Goal: Information Seeking & Learning: Learn about a topic

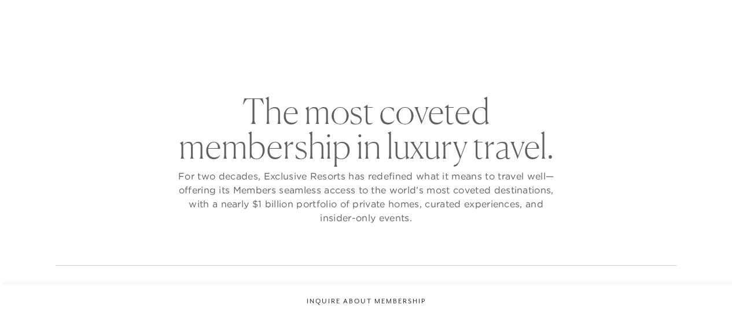
checkbox input "false"
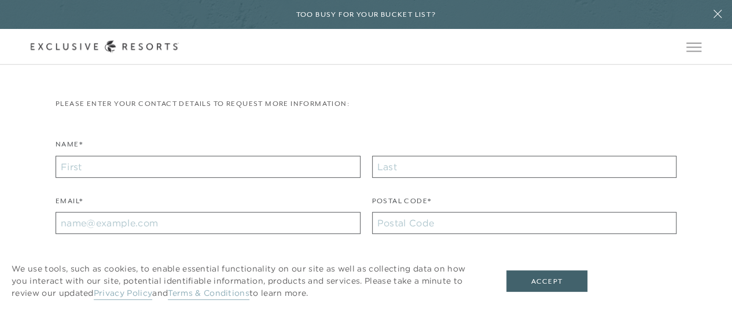
scroll to position [246, 0]
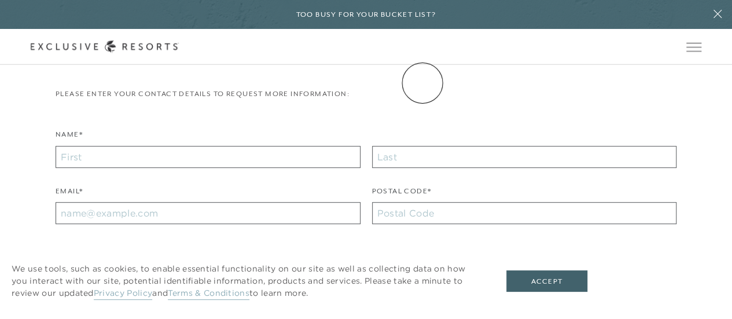
click at [0, 0] on link "Experience Collection" at bounding box center [0, 0] width 0 height 0
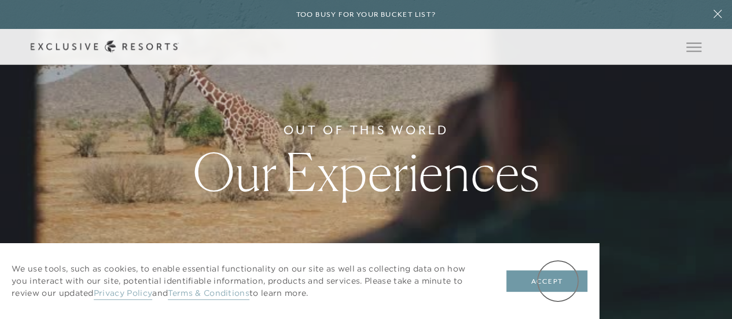
click at [558, 281] on button "Accept" at bounding box center [546, 281] width 81 height 22
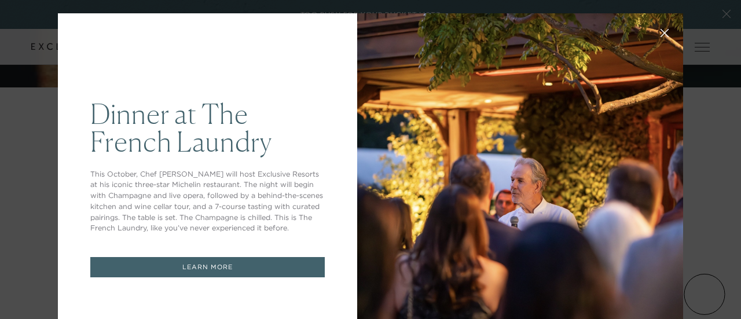
click at [661, 33] on icon at bounding box center [665, 34] width 8 height 8
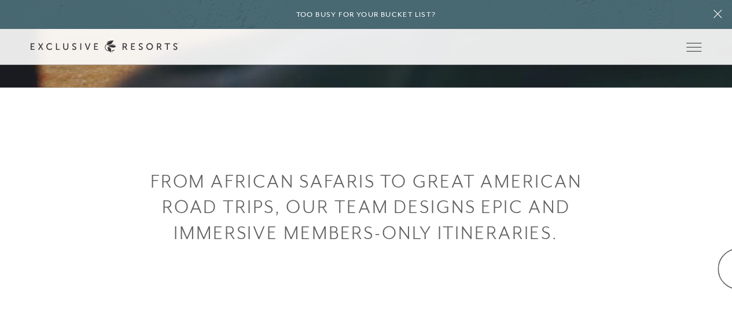
scroll to position [510, 0]
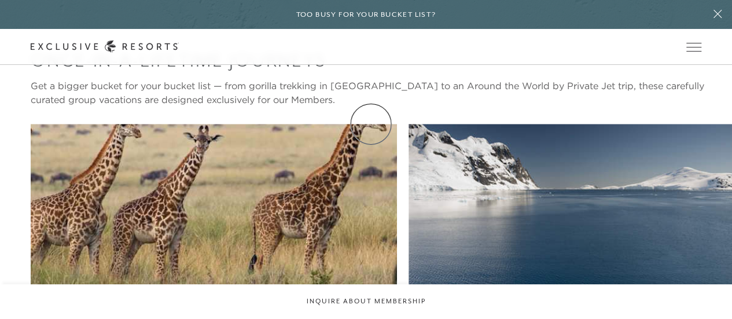
click at [371, 124] on div "Once-In-A-Lifetime Journeys Get a bigger bucket for your bucket list — from gor…" at bounding box center [381, 279] width 701 height 465
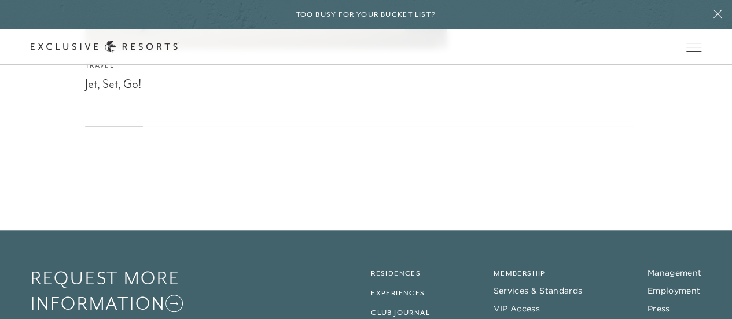
scroll to position [4881, 0]
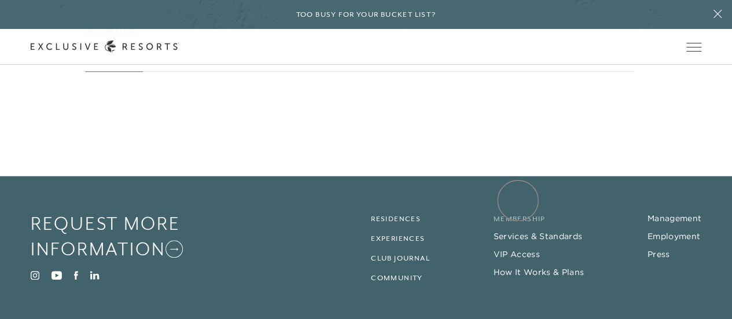
click at [518, 215] on link "Membership" at bounding box center [520, 219] width 52 height 8
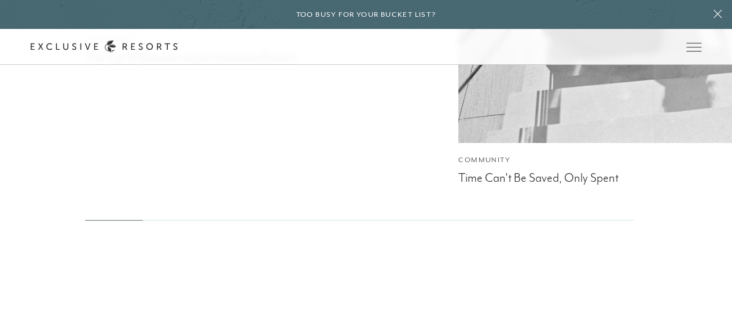
scroll to position [4506, 0]
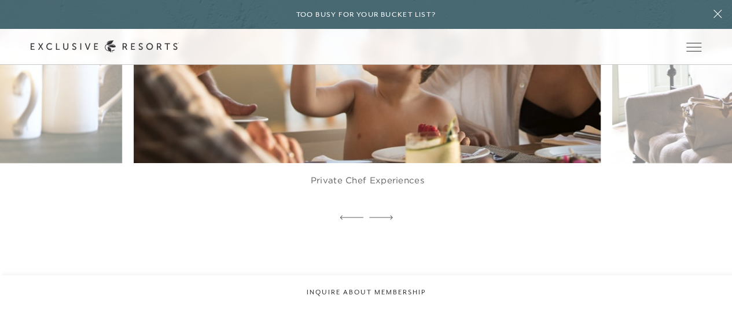
scroll to position [1981, 0]
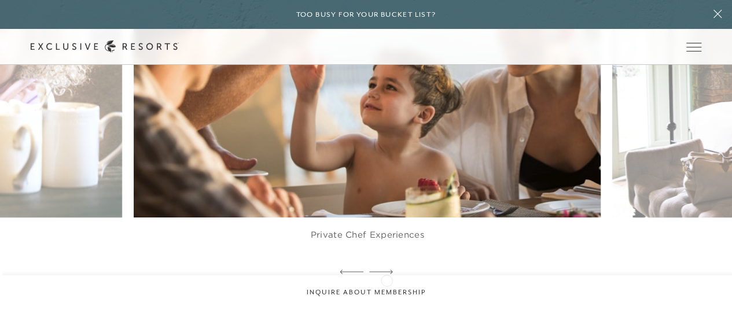
click at [387, 274] on icon at bounding box center [381, 272] width 24 height 5
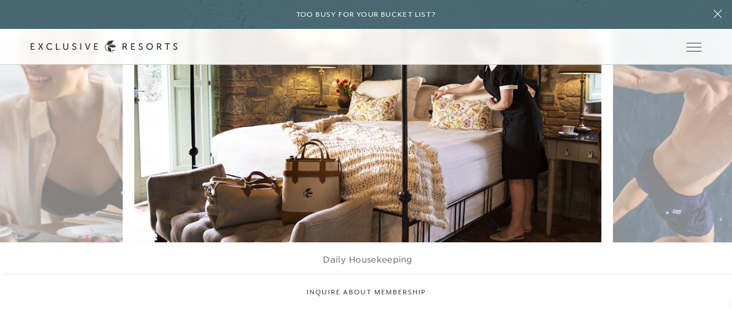
scroll to position [1966, 0]
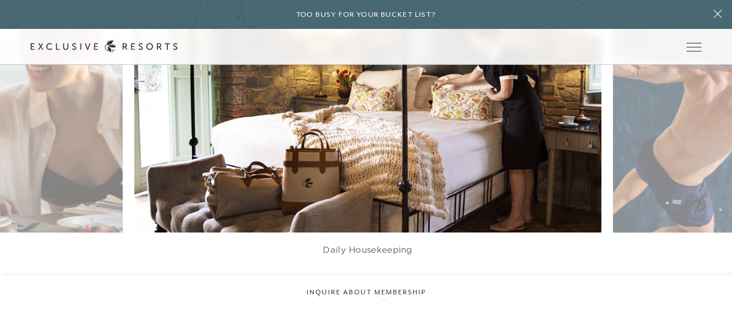
click at [384, 289] on icon at bounding box center [381, 287] width 24 height 5
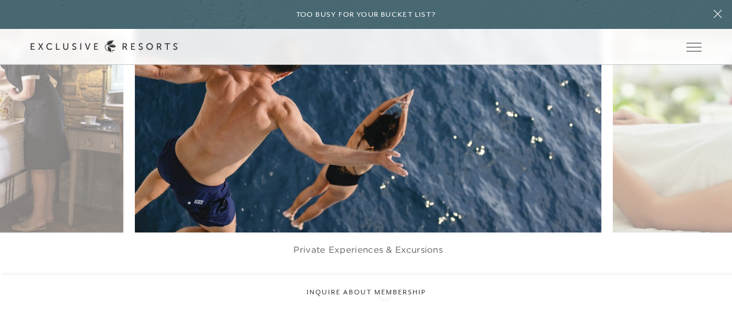
click at [384, 289] on icon at bounding box center [381, 287] width 24 height 5
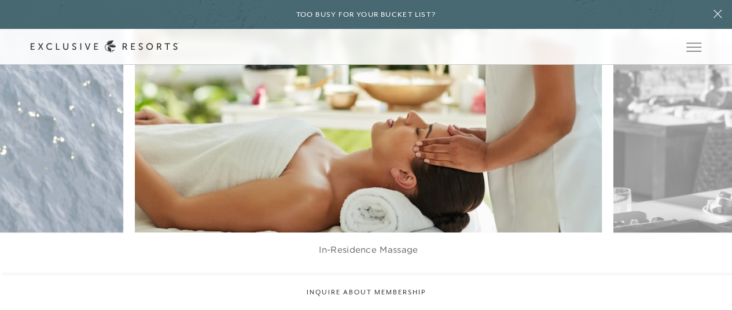
click at [384, 289] on icon at bounding box center [381, 287] width 24 height 5
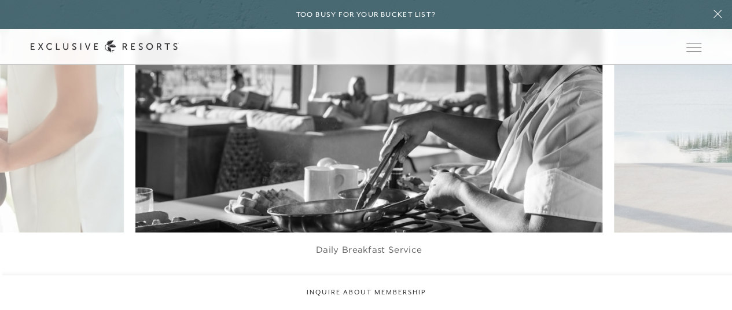
click at [384, 289] on icon at bounding box center [381, 287] width 24 height 5
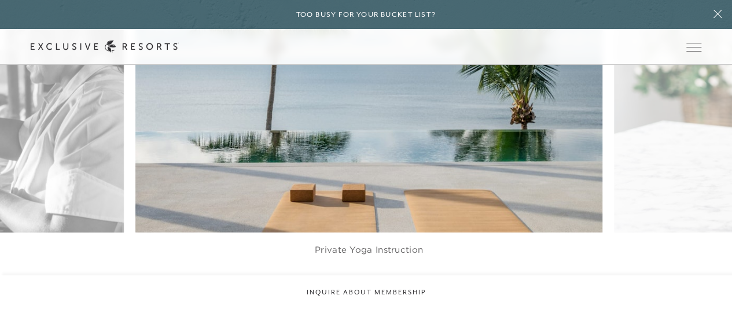
click at [384, 289] on icon at bounding box center [381, 287] width 24 height 5
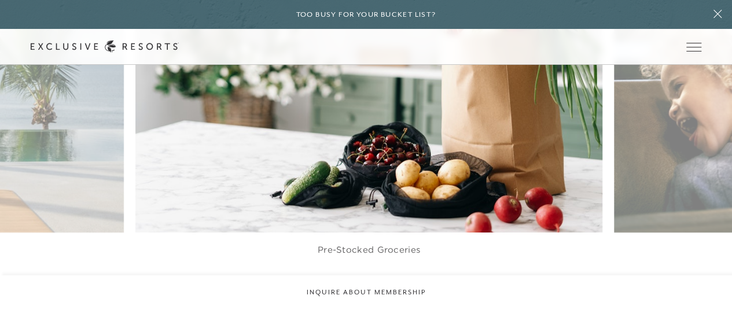
click at [384, 289] on icon at bounding box center [381, 287] width 24 height 5
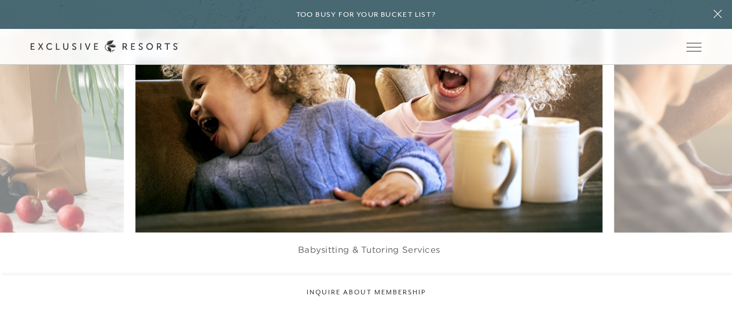
click at [384, 289] on icon at bounding box center [381, 287] width 24 height 5
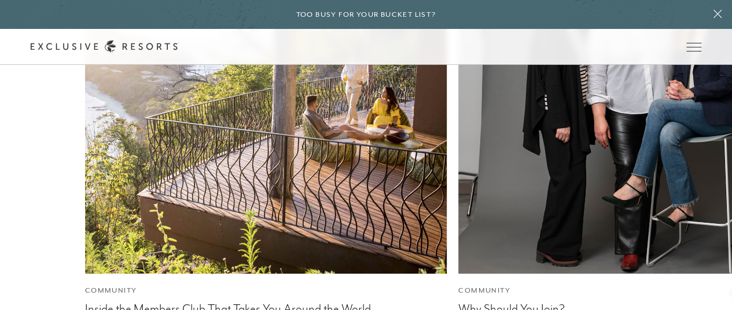
scroll to position [2732, 0]
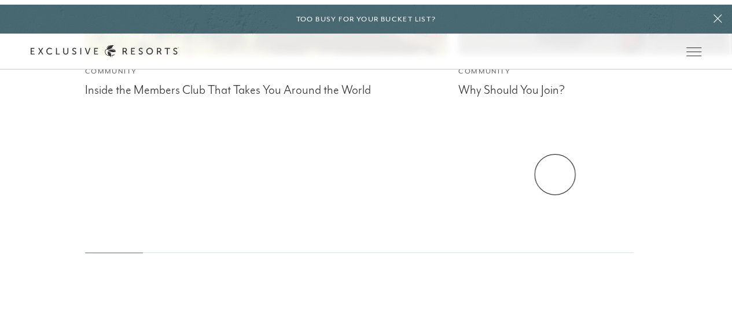
scroll to position [0, 0]
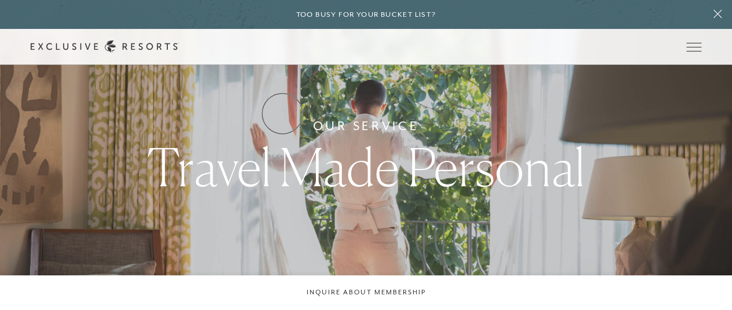
click at [0, 0] on link "Residence Collection" at bounding box center [0, 0] width 0 height 0
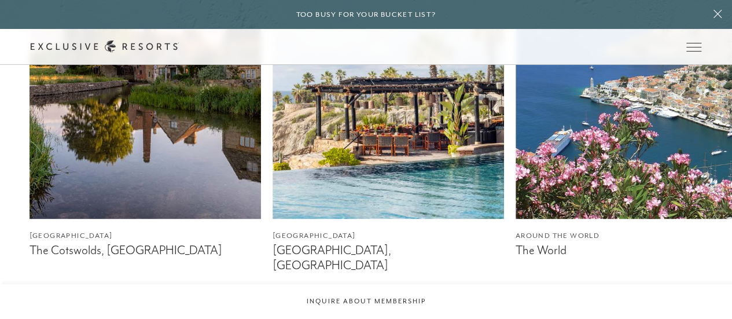
scroll to position [663, 0]
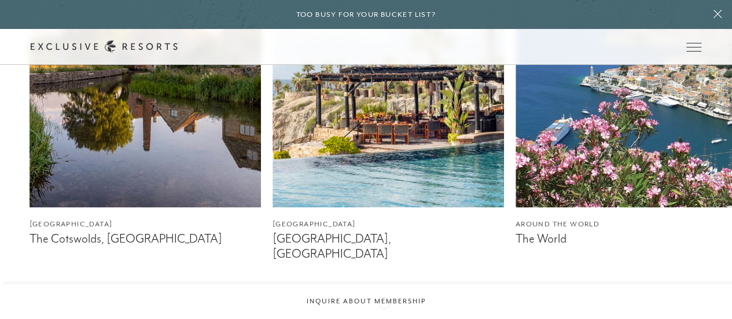
click at [384, 316] on icon at bounding box center [381, 318] width 24 height 5
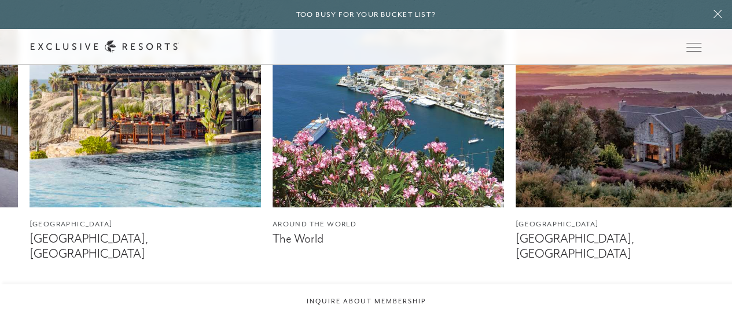
click at [384, 316] on icon at bounding box center [381, 318] width 24 height 5
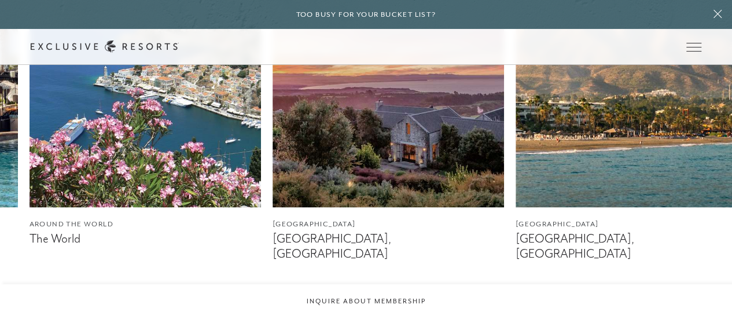
click at [384, 316] on icon at bounding box center [381, 318] width 24 height 5
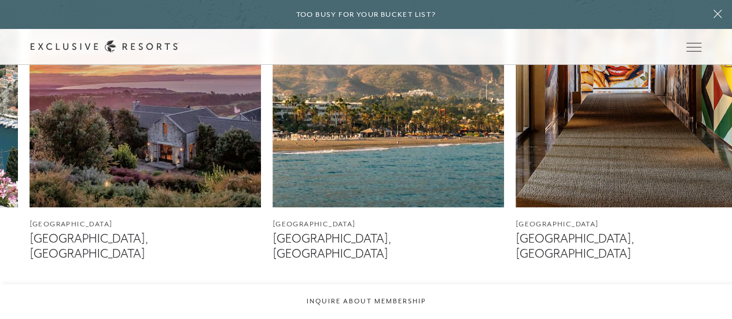
click at [384, 316] on icon at bounding box center [381, 318] width 24 height 5
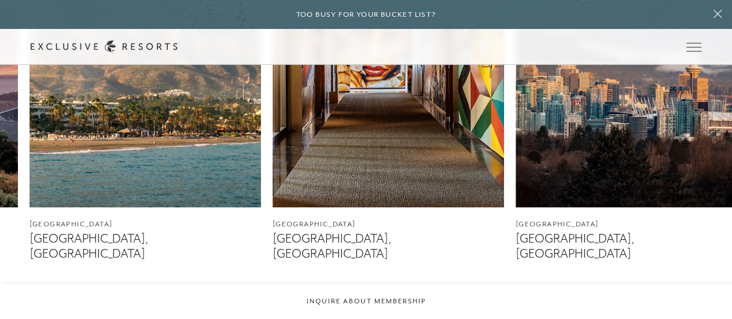
click at [384, 316] on icon at bounding box center [381, 318] width 24 height 5
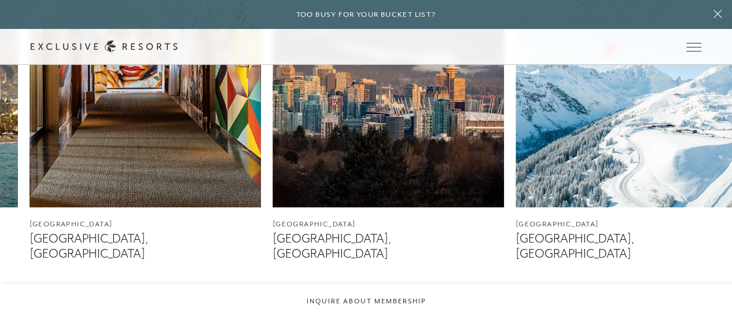
click at [384, 316] on icon at bounding box center [381, 318] width 24 height 5
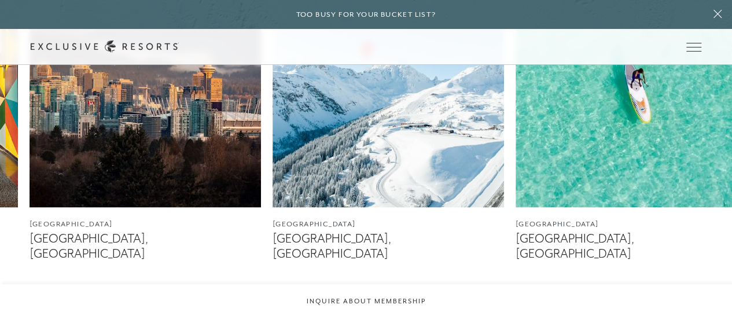
click at [384, 316] on icon at bounding box center [381, 318] width 24 height 5
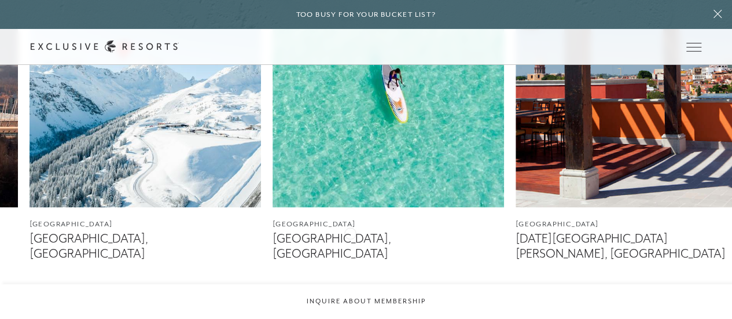
click at [350, 232] on figcaption "[GEOGRAPHIC_DATA], [GEOGRAPHIC_DATA]" at bounding box center [388, 245] width 231 height 29
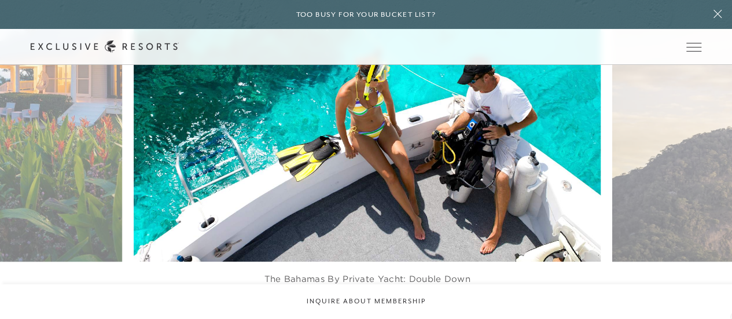
scroll to position [1950, 0]
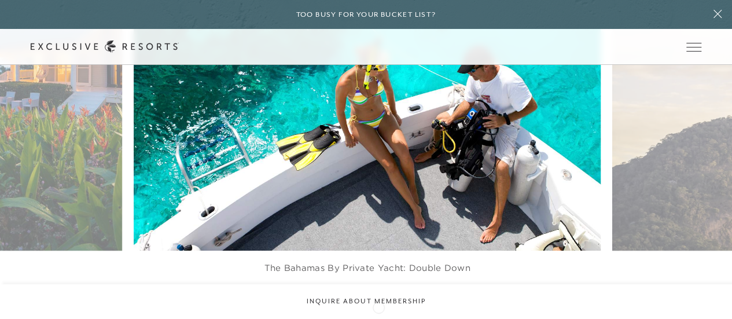
click at [378, 314] on icon at bounding box center [381, 316] width 24 height 5
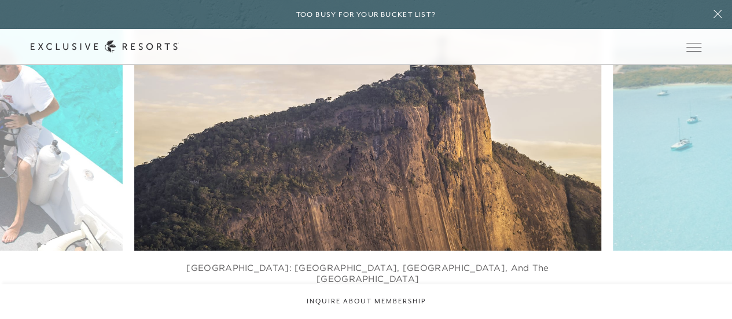
click at [378, 314] on icon at bounding box center [381, 316] width 24 height 5
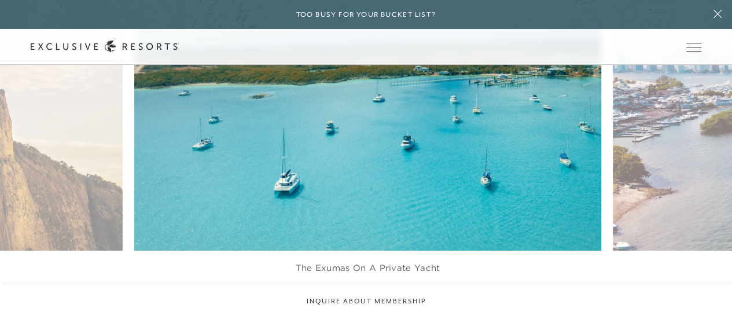
click at [378, 314] on icon at bounding box center [381, 316] width 24 height 5
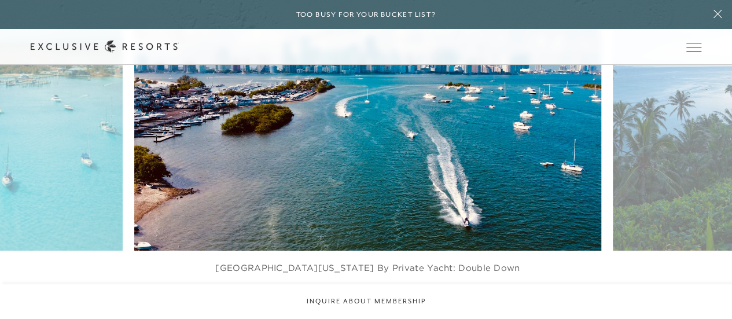
click at [378, 314] on icon at bounding box center [381, 316] width 24 height 5
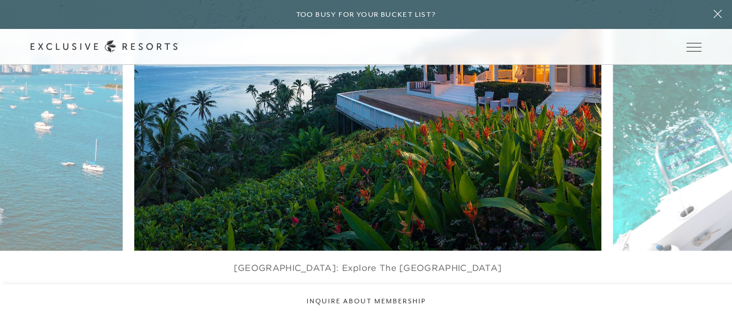
click at [378, 314] on icon at bounding box center [381, 316] width 24 height 5
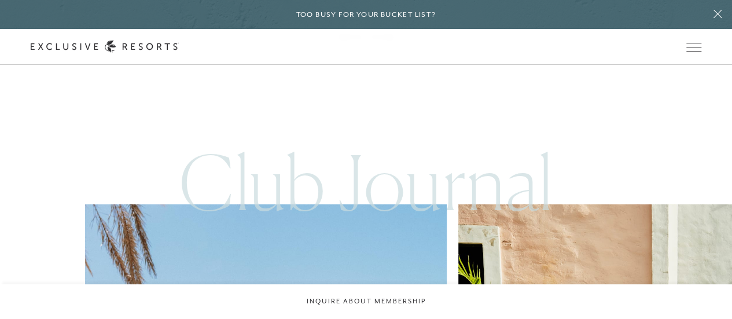
scroll to position [2508, 0]
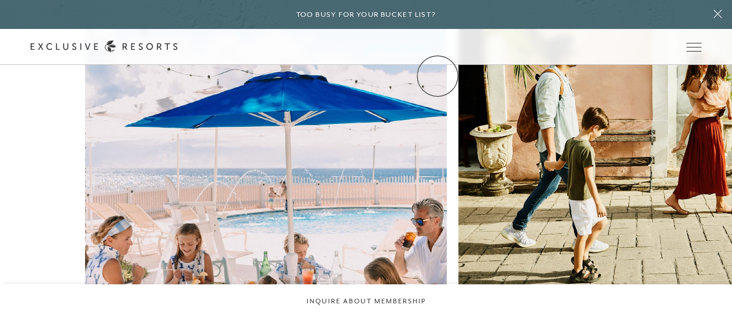
click at [0, 0] on link "Experience Collection" at bounding box center [0, 0] width 0 height 0
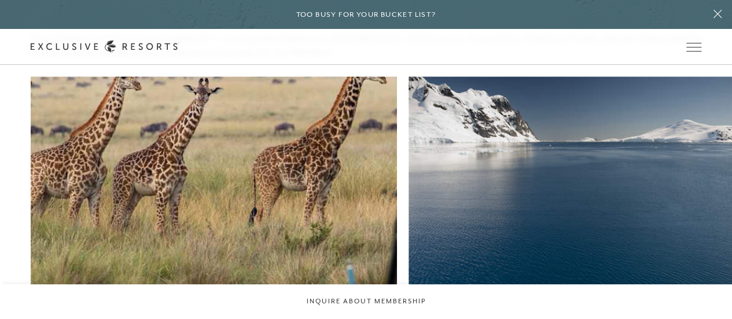
scroll to position [837, 0]
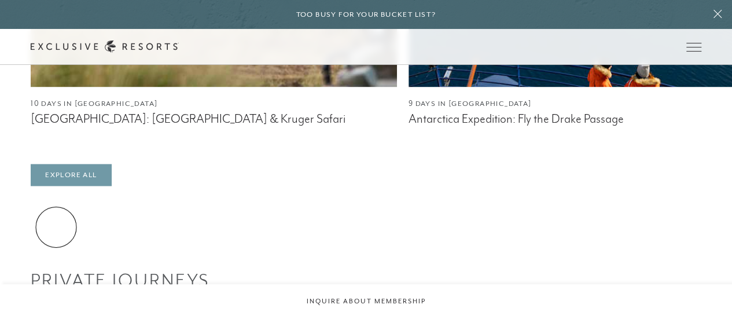
click at [56, 186] on link "Explore All" at bounding box center [71, 175] width 80 height 22
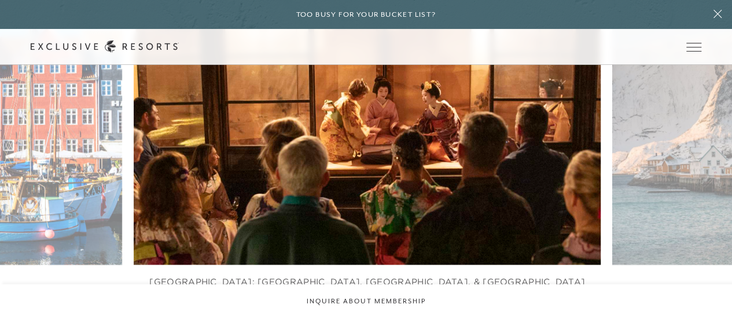
scroll to position [825, 0]
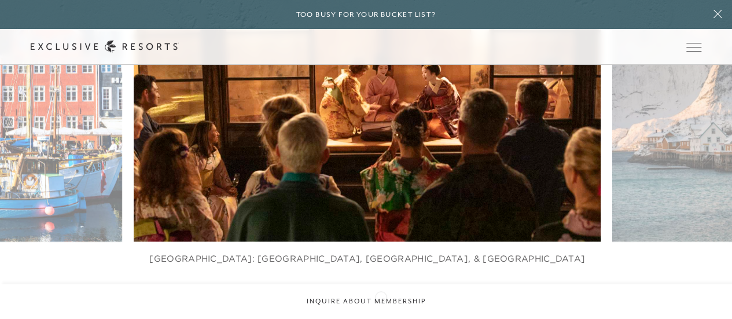
click at [381, 296] on icon at bounding box center [381, 295] width 24 height 4
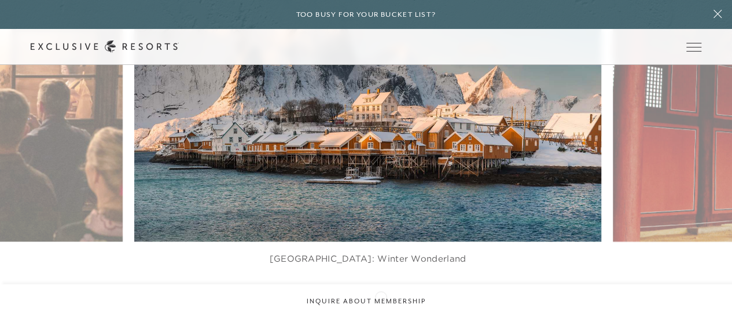
click at [381, 296] on icon at bounding box center [381, 295] width 24 height 4
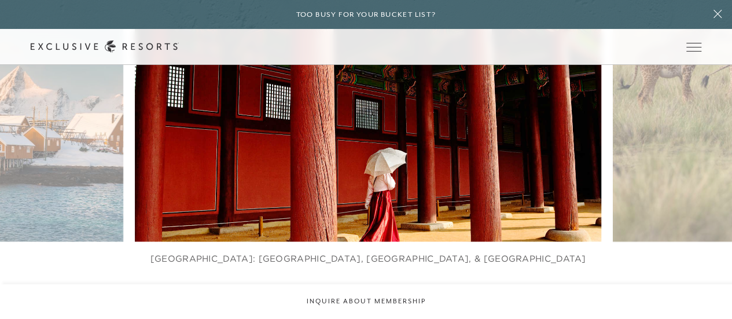
click at [381, 296] on icon at bounding box center [381, 295] width 24 height 4
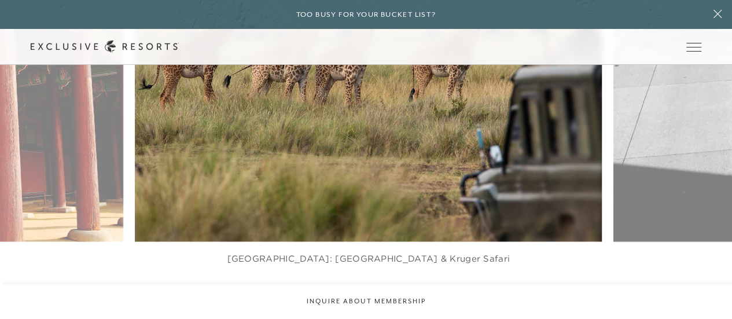
click at [381, 296] on icon at bounding box center [381, 295] width 24 height 4
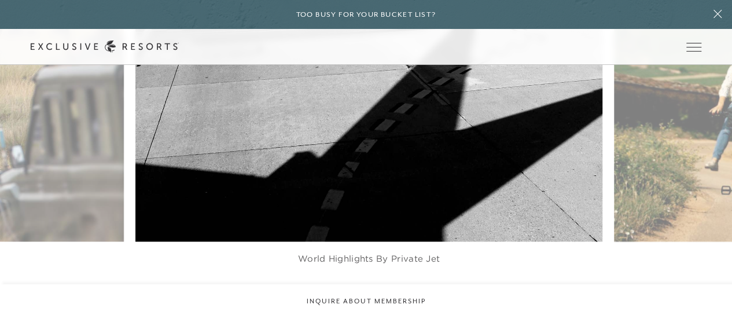
click at [381, 296] on icon at bounding box center [381, 295] width 24 height 4
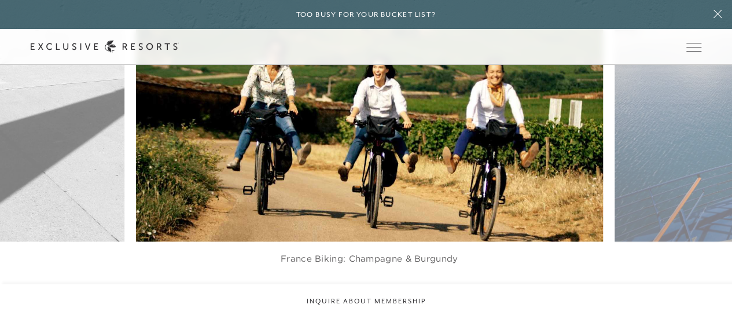
click at [381, 296] on icon at bounding box center [381, 295] width 24 height 4
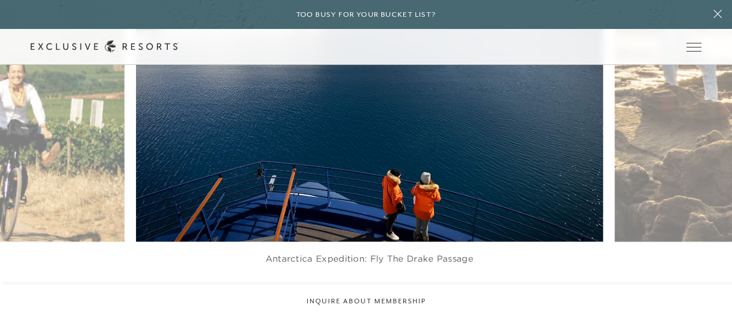
click at [381, 296] on icon at bounding box center [381, 295] width 24 height 4
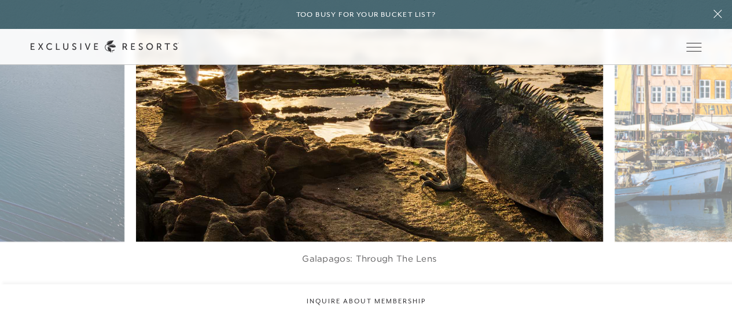
click at [381, 296] on icon at bounding box center [381, 295] width 24 height 4
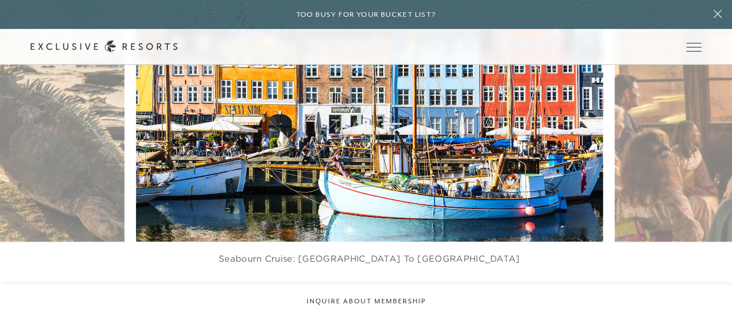
click at [381, 296] on icon at bounding box center [381, 295] width 24 height 4
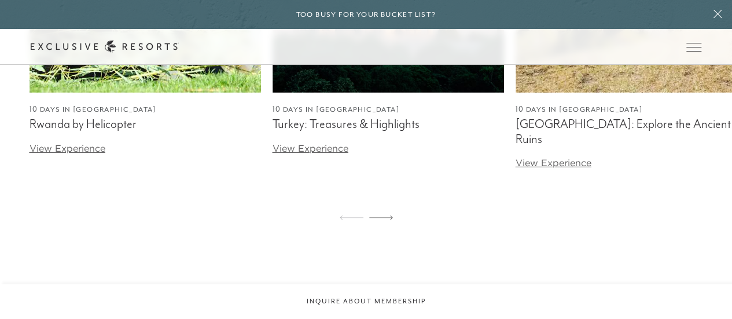
scroll to position [1854, 0]
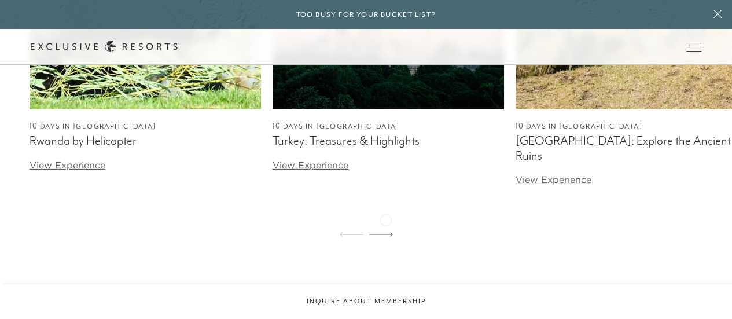
click at [385, 232] on icon at bounding box center [381, 234] width 24 height 5
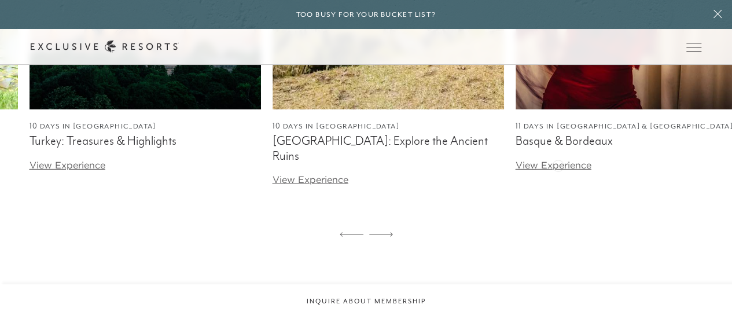
click at [558, 164] on link "View Experience" at bounding box center [554, 165] width 76 height 12
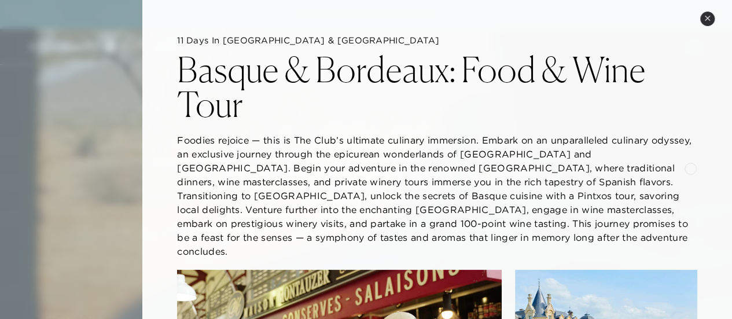
scroll to position [23, 0]
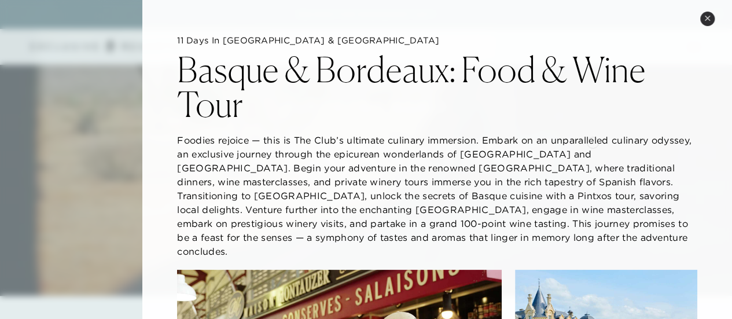
click at [592, 141] on p "Foodies rejoice — this is The Club’s ultimate culinary immersion. Embark on an …" at bounding box center [437, 195] width 520 height 125
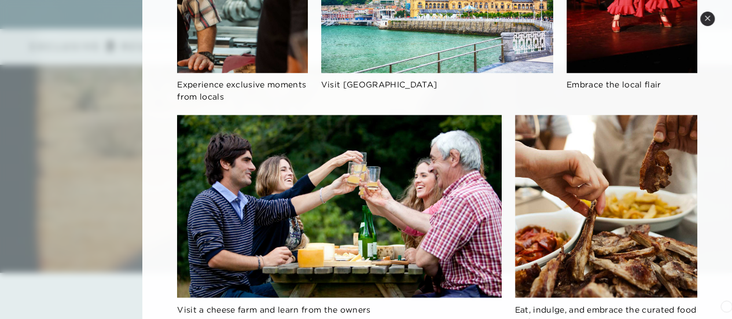
scroll to position [875, 0]
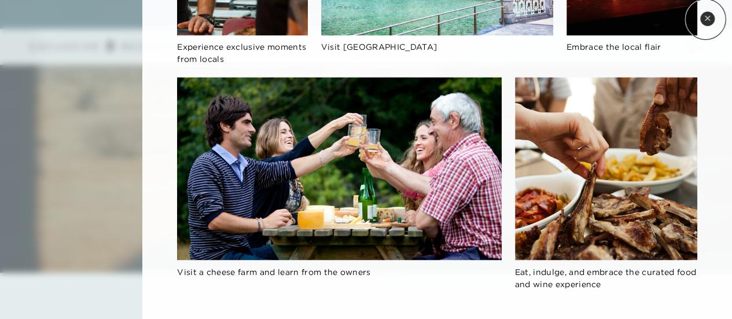
click at [705, 19] on icon at bounding box center [707, 18] width 5 height 5
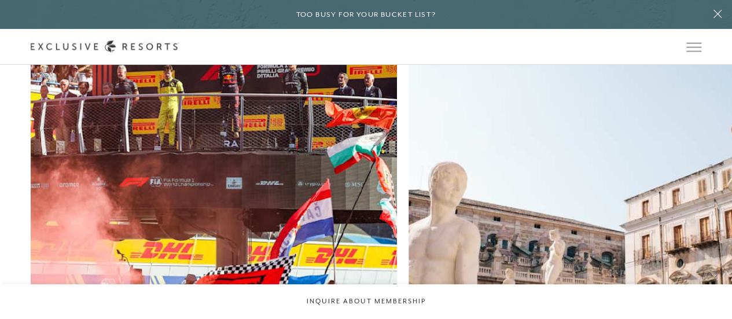
scroll to position [1394, 0]
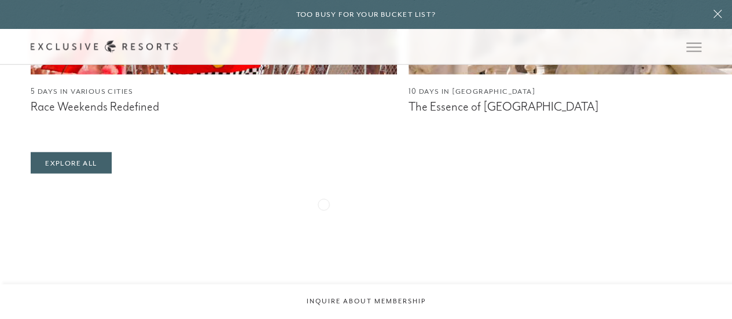
click at [409, 114] on figcaption "The Essence of [GEOGRAPHIC_DATA]" at bounding box center [592, 107] width 366 height 14
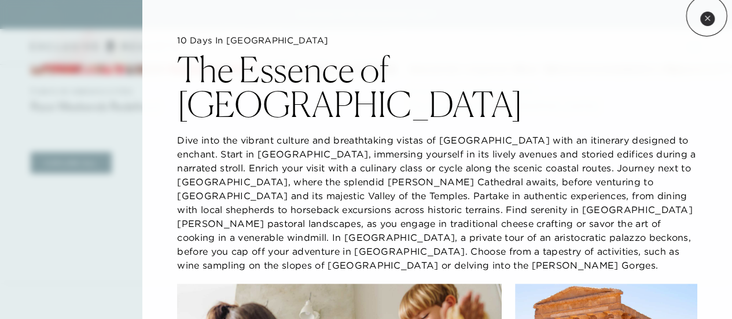
click at [706, 16] on icon at bounding box center [707, 18] width 6 height 6
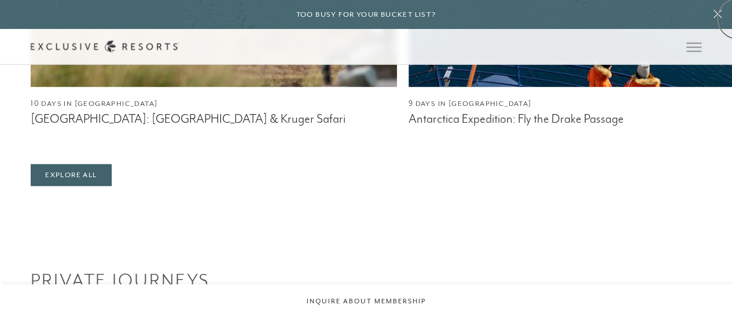
scroll to position [558, 0]
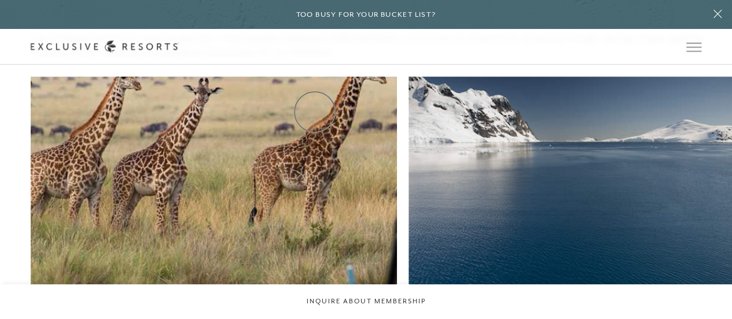
click at [0, 0] on link "How it works" at bounding box center [0, 0] width 0 height 0
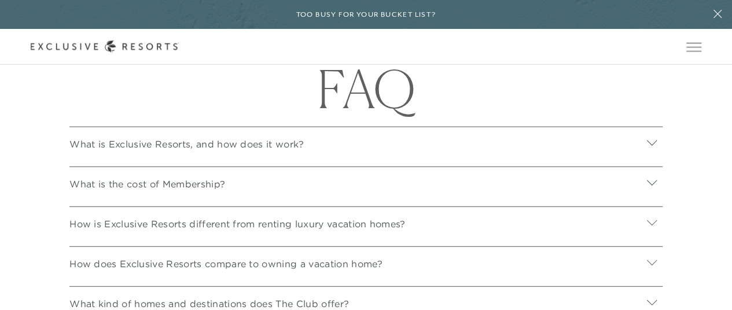
scroll to position [3616, 0]
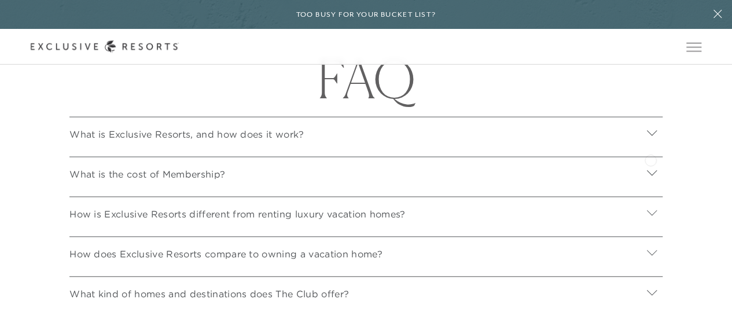
click at [650, 135] on icon at bounding box center [652, 132] width 10 height 5
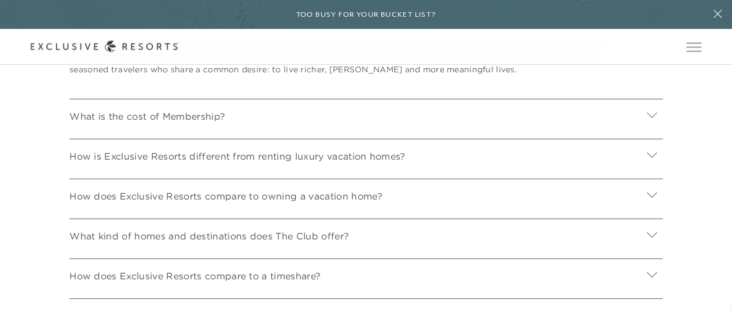
scroll to position [3755, 0]
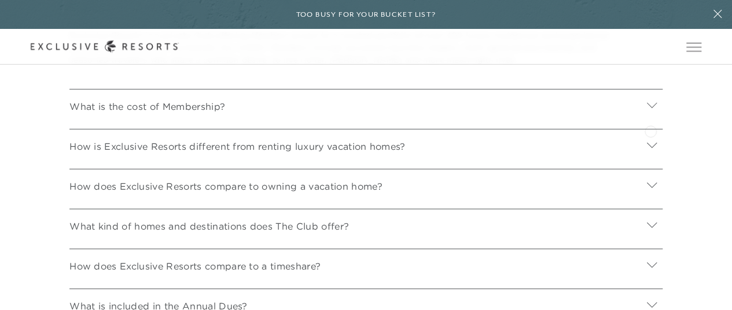
click at [650, 108] on icon at bounding box center [652, 104] width 10 height 5
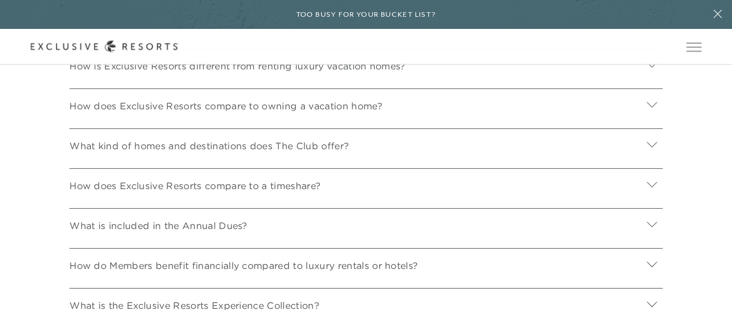
scroll to position [3986, 0]
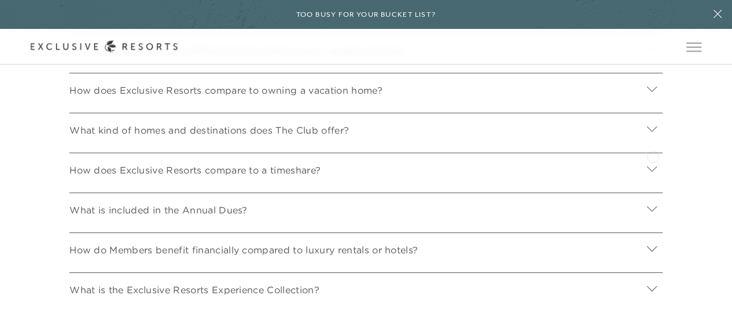
click at [653, 134] on icon at bounding box center [651, 128] width 11 height 11
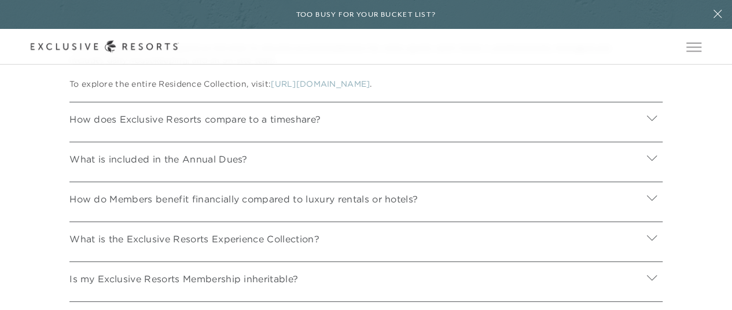
scroll to position [4341, 0]
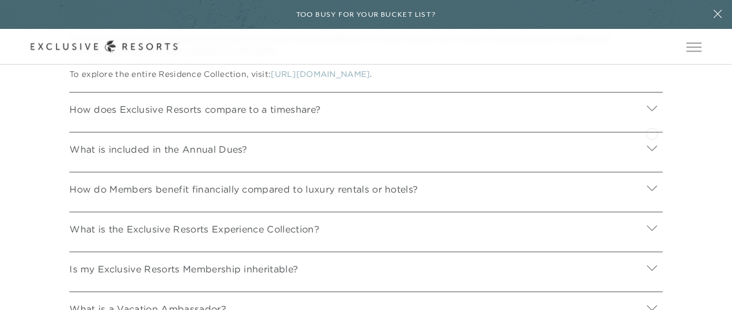
click at [652, 111] on icon at bounding box center [652, 107] width 10 height 5
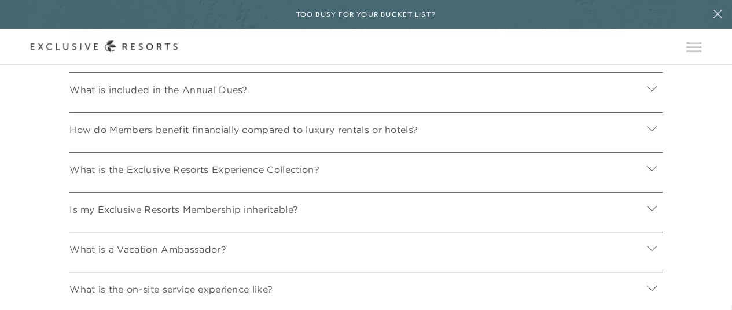
scroll to position [4480, 0]
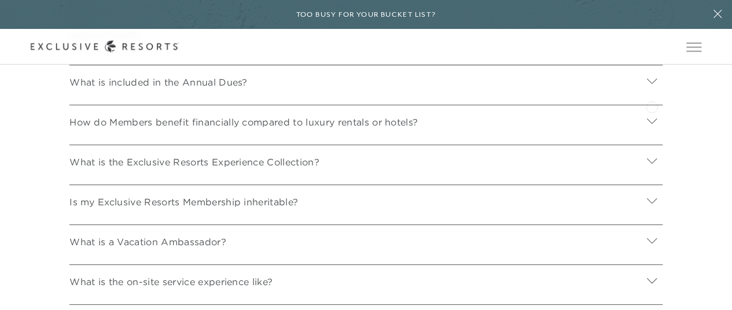
click at [652, 83] on icon at bounding box center [652, 80] width 10 height 5
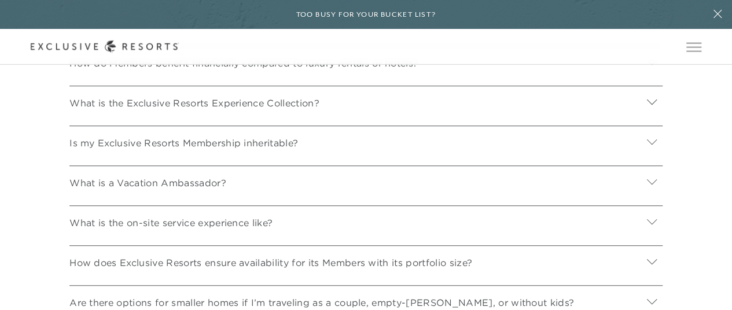
scroll to position [4757, 0]
click at [649, 65] on header "Skip to main content Too busy for your bucket list? Not a bucket list. A bluepr…" at bounding box center [366, 32] width 732 height 65
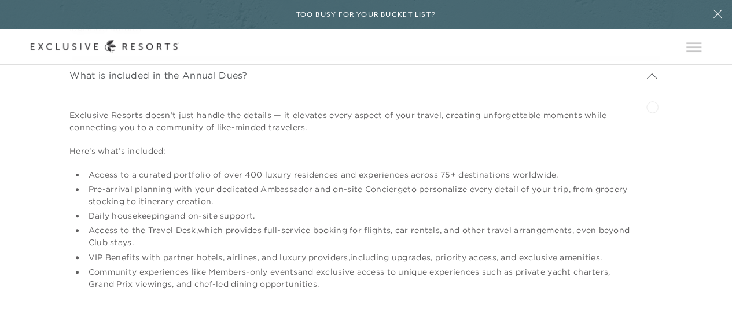
click at [652, 89] on div at bounding box center [651, 75] width 21 height 28
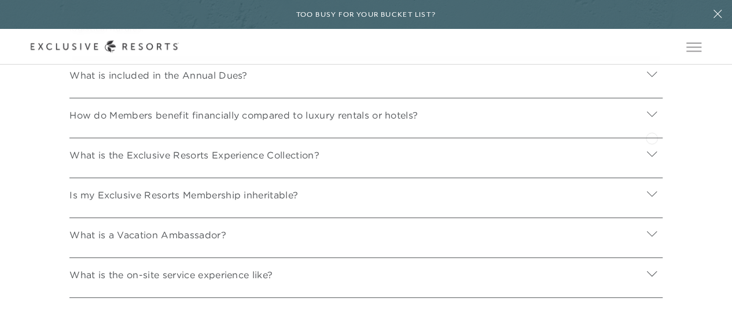
click at [652, 116] on icon at bounding box center [652, 113] width 10 height 5
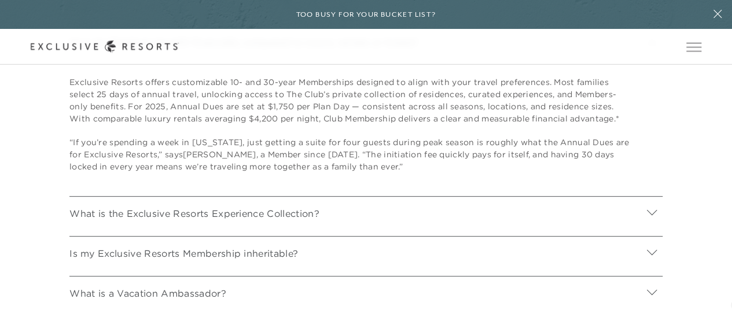
scroll to position [4579, 0]
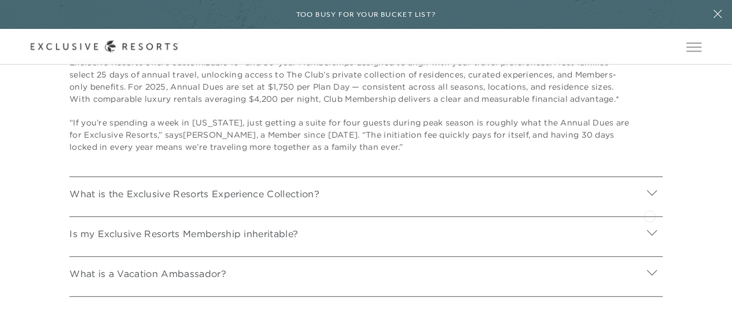
click at [649, 195] on icon at bounding box center [652, 192] width 10 height 5
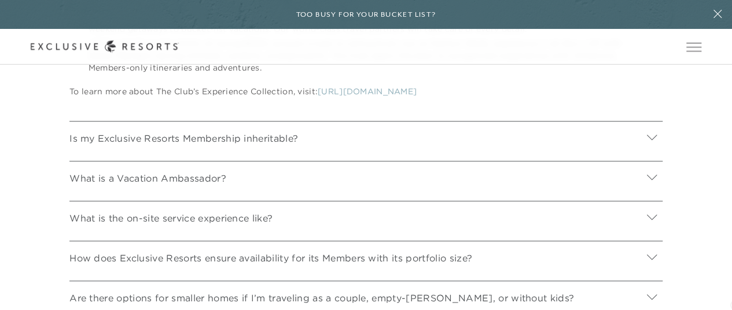
scroll to position [4918, 0]
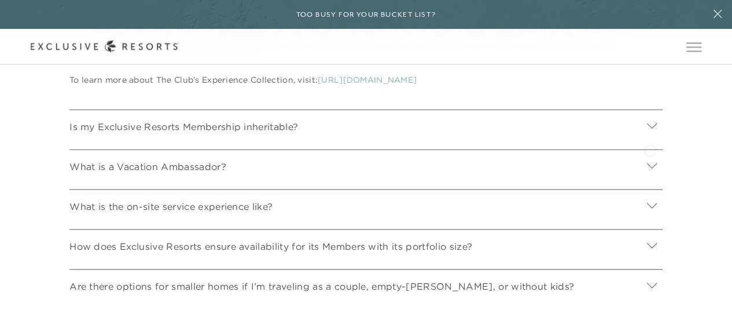
click at [650, 128] on icon at bounding box center [652, 125] width 10 height 5
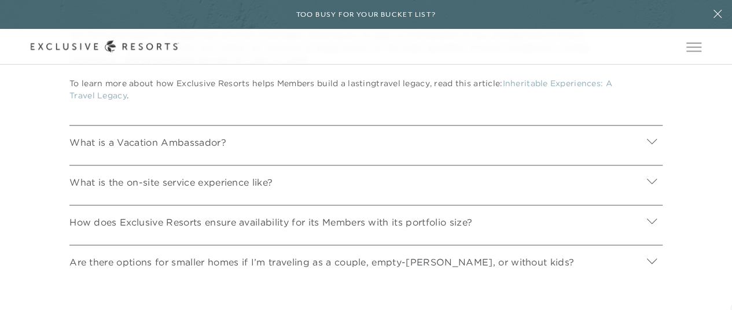
scroll to position [5088, 0]
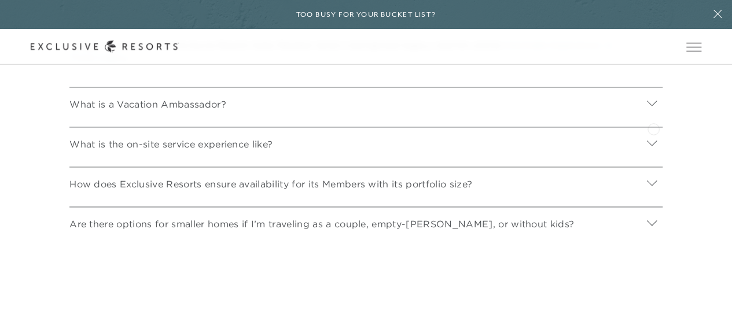
click at [653, 108] on icon at bounding box center [651, 102] width 11 height 11
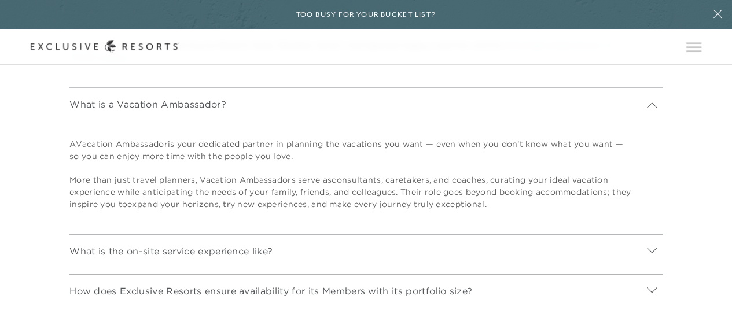
click at [653, 108] on icon at bounding box center [652, 105] width 10 height 5
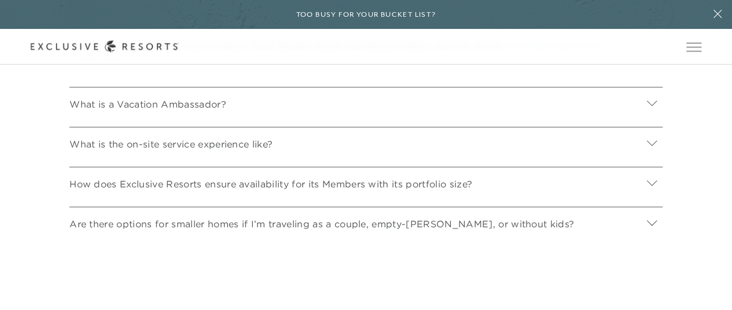
click at [653, 108] on icon at bounding box center [651, 102] width 11 height 11
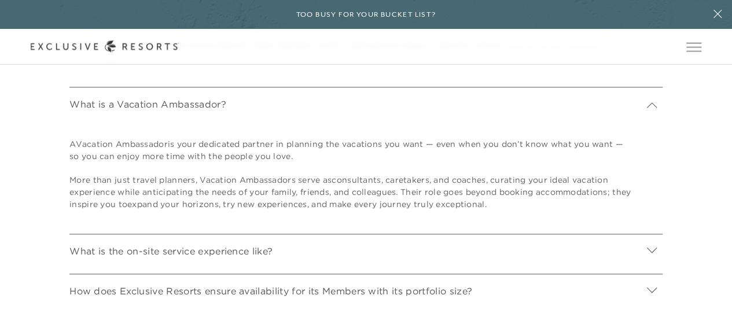
click at [653, 108] on icon at bounding box center [652, 105] width 10 height 5
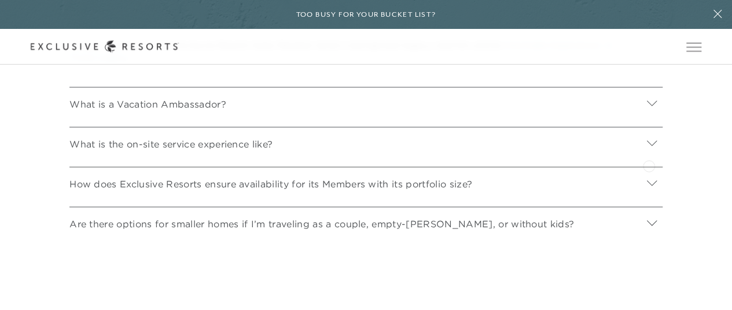
click at [649, 145] on icon at bounding box center [652, 142] width 10 height 5
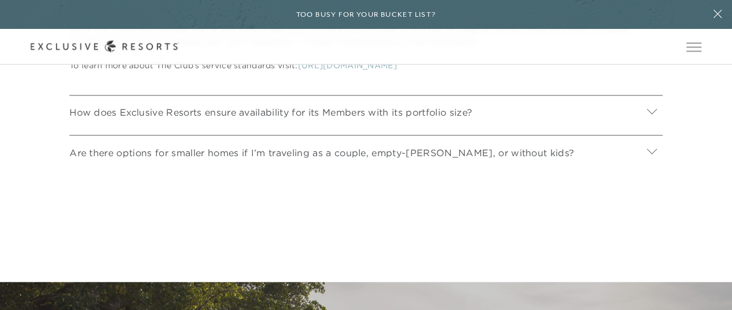
scroll to position [5342, 0]
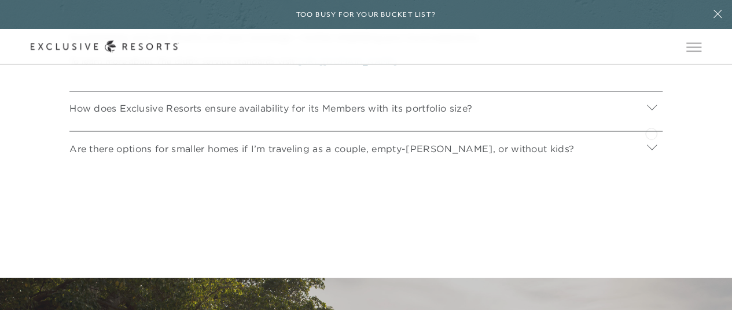
click at [651, 112] on icon at bounding box center [651, 106] width 11 height 11
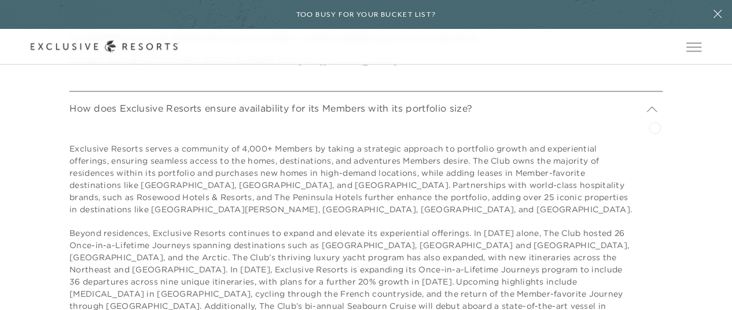
click at [654, 115] on icon at bounding box center [651, 109] width 11 height 11
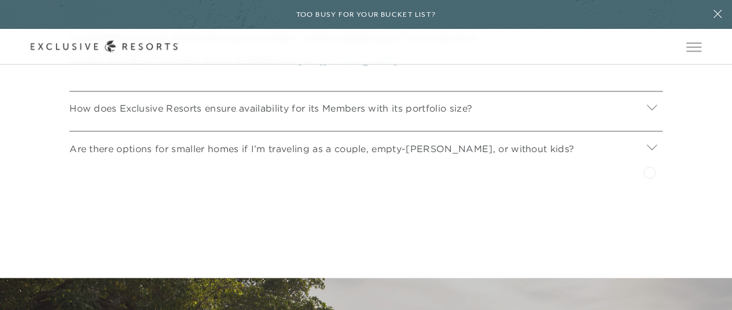
click at [649, 149] on icon at bounding box center [652, 146] width 10 height 5
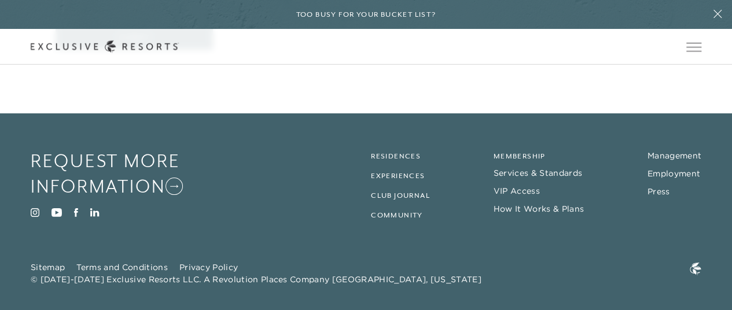
scroll to position [6537, 0]
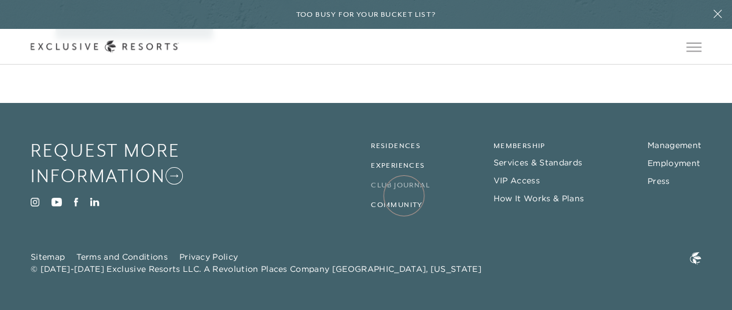
click at [404, 189] on link "Club Journal" at bounding box center [400, 185] width 59 height 8
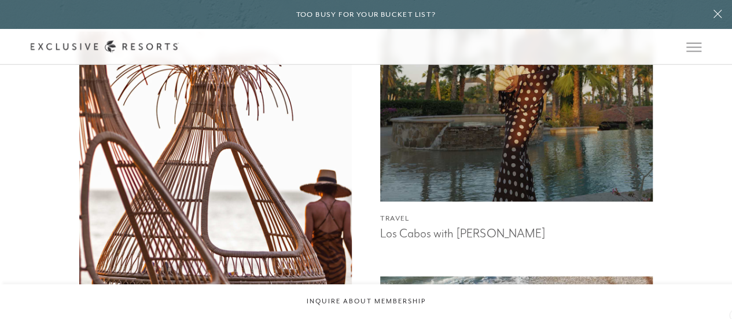
scroll to position [578, 0]
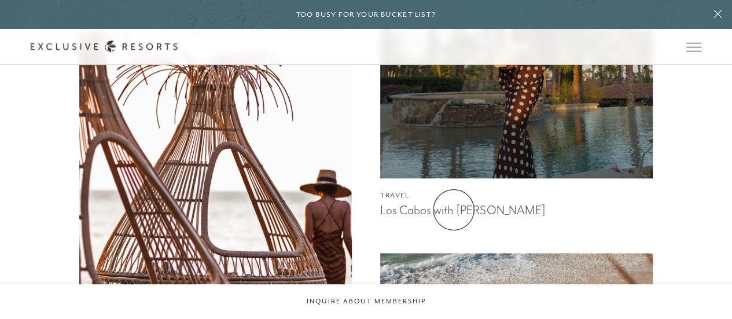
click at [454, 209] on h3 "Los Cabos with Rocky Barnes" at bounding box center [516, 208] width 273 height 17
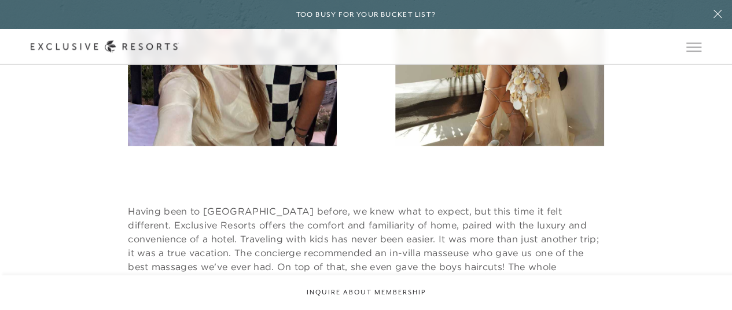
scroll to position [3245, 0]
